Goal: Task Accomplishment & Management: Use online tool/utility

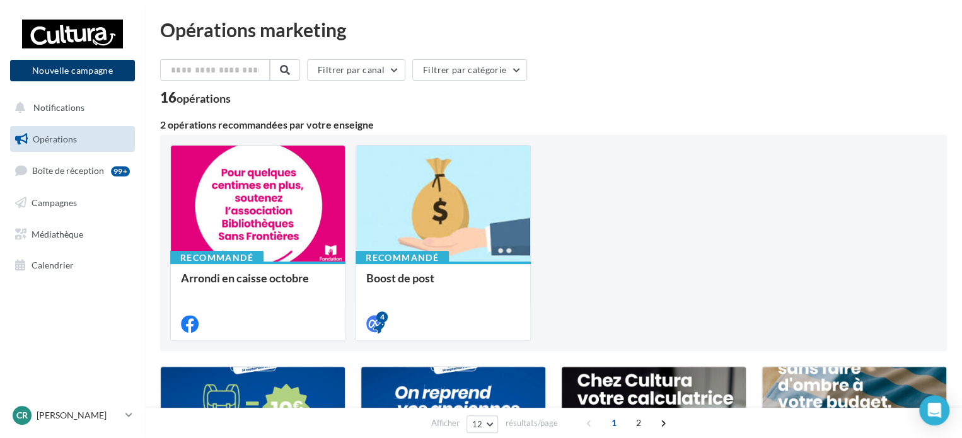
click at [72, 71] on button "Nouvelle campagne" at bounding box center [72, 70] width 125 height 21
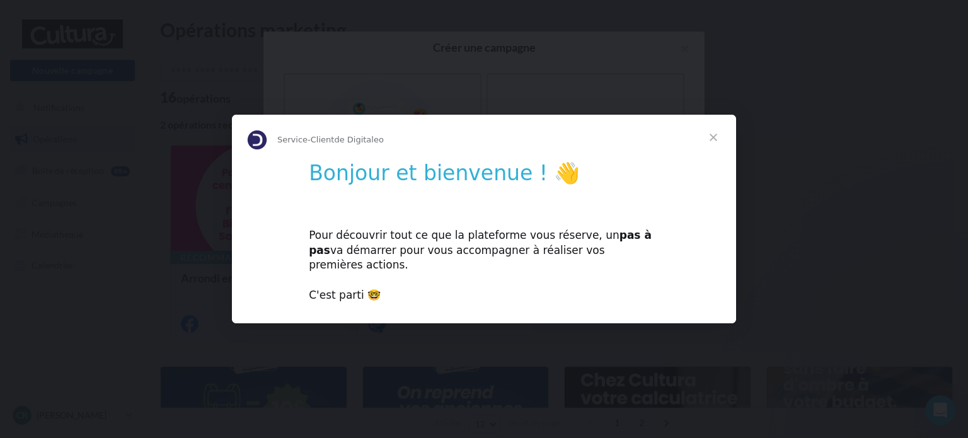
click at [713, 142] on span "Fermer" at bounding box center [713, 137] width 45 height 45
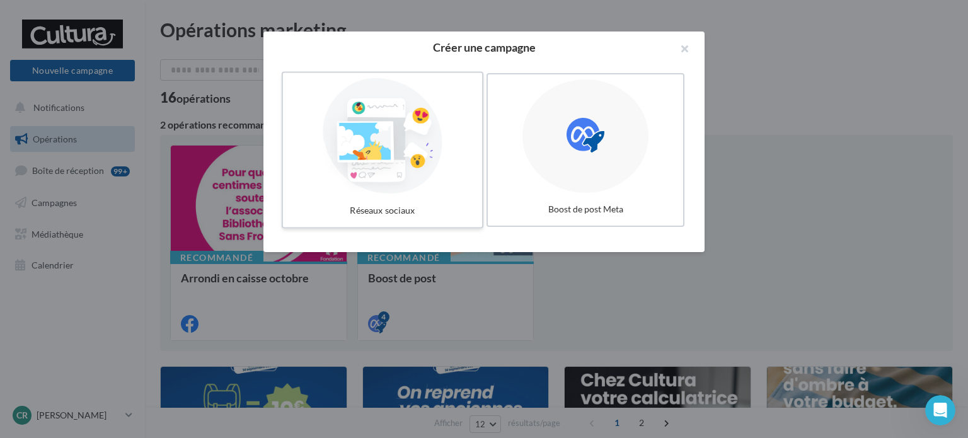
click at [404, 149] on div at bounding box center [382, 136] width 189 height 116
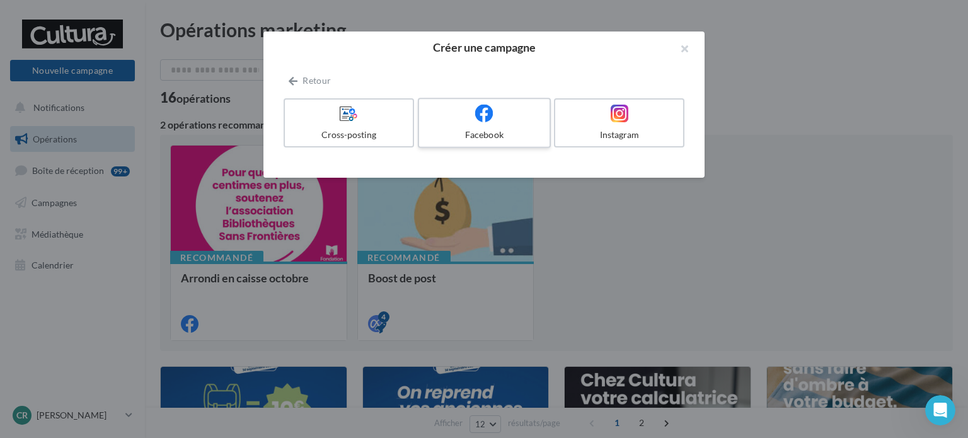
click at [491, 120] on icon at bounding box center [484, 113] width 18 height 18
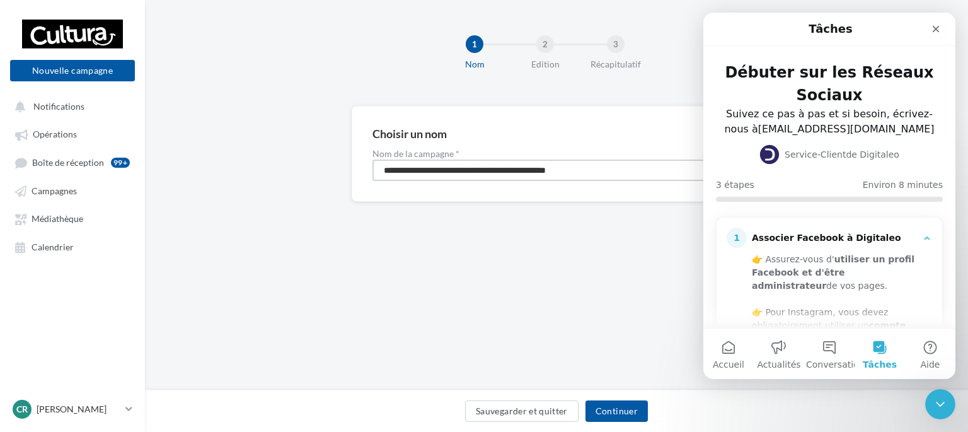
drag, startPoint x: 625, startPoint y: 166, endPoint x: 321, endPoint y: 173, distance: 303.8
click at [328, 177] on div "**********" at bounding box center [556, 174] width 823 height 136
type input "**********"
click at [631, 408] on button "Continuer" at bounding box center [616, 410] width 62 height 21
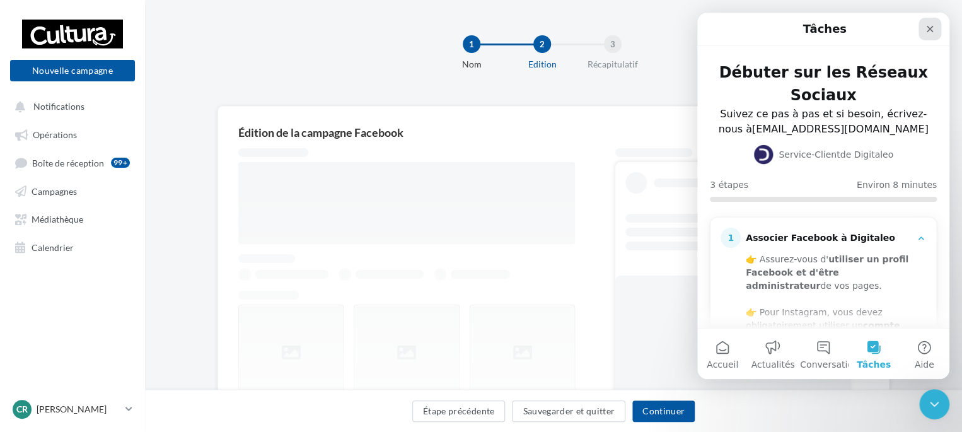
click at [933, 27] on icon "Fermer" at bounding box center [929, 29] width 10 height 10
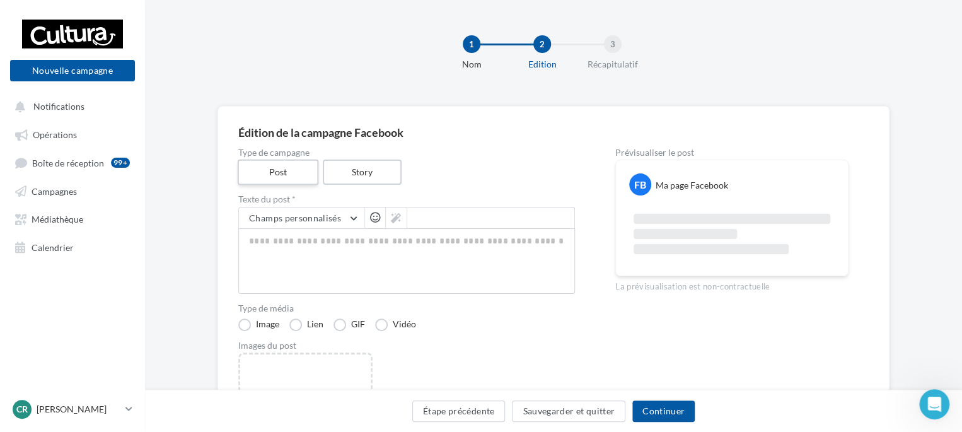
click at [279, 176] on label "Post" at bounding box center [278, 172] width 81 height 26
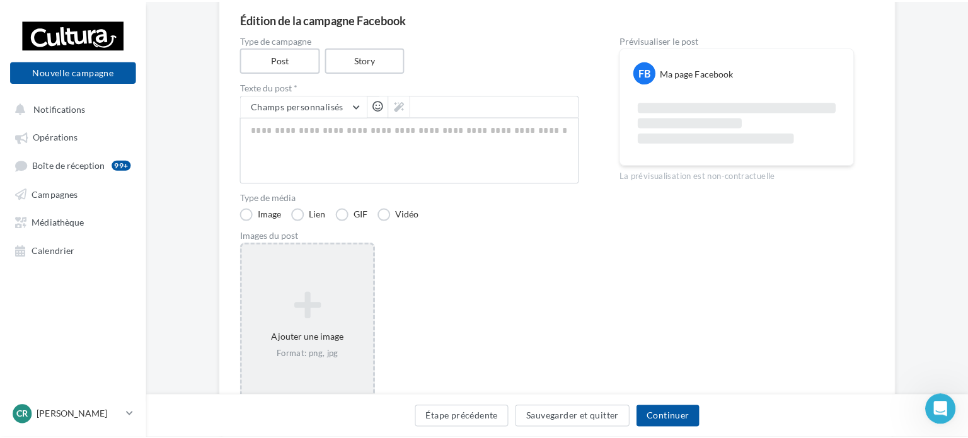
scroll to position [126, 0]
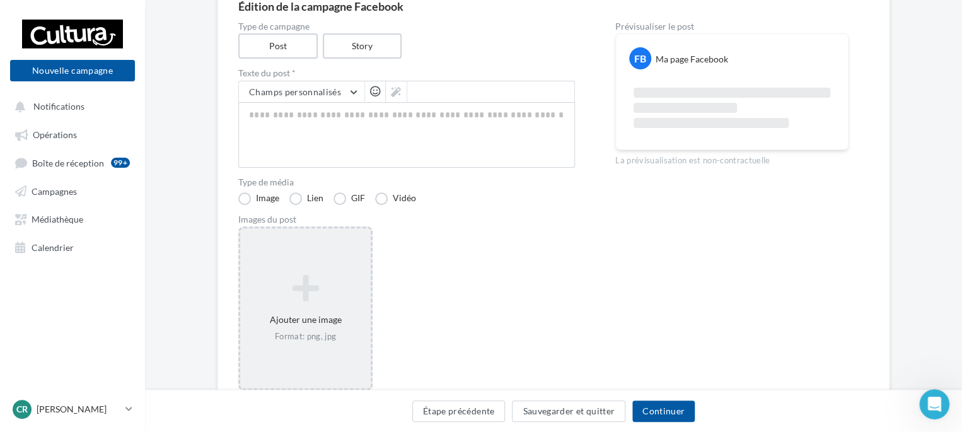
click at [306, 289] on icon at bounding box center [305, 288] width 120 height 30
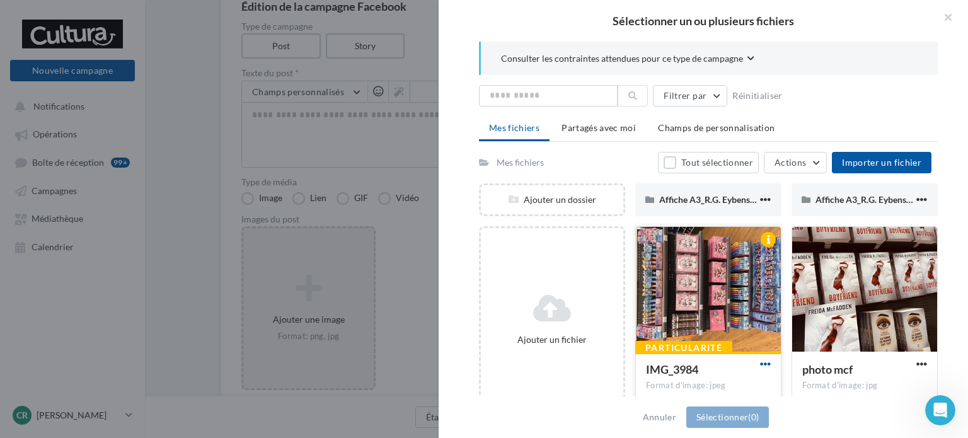
click at [761, 363] on span "button" at bounding box center [765, 364] width 11 height 11
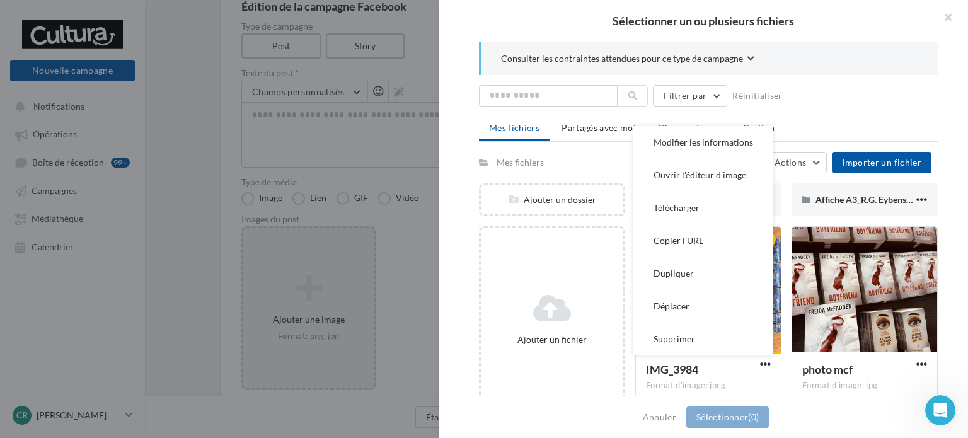
click at [818, 123] on ul "Mes fichiers Partagés avec moi Champs de personnalisation" at bounding box center [708, 129] width 459 height 25
click at [681, 340] on button "Supprimer" at bounding box center [703, 339] width 140 height 33
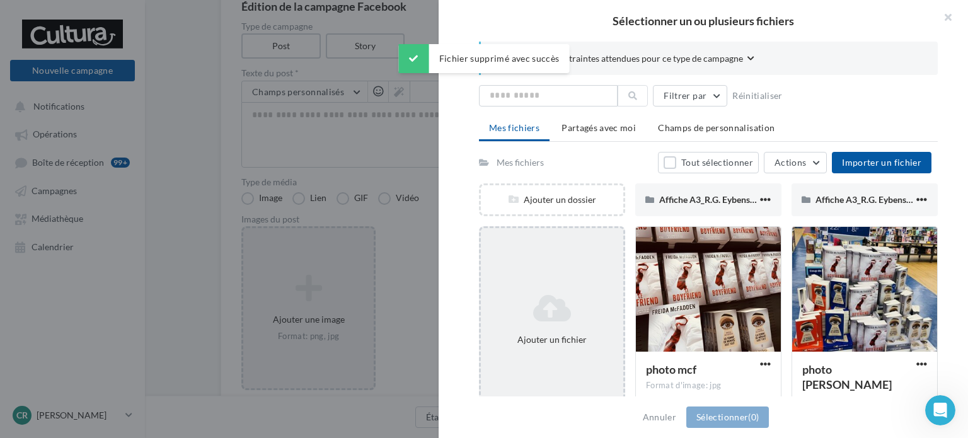
click at [585, 335] on div "Ajouter un fichier" at bounding box center [552, 339] width 132 height 13
